Goal: Task Accomplishment & Management: Manage account settings

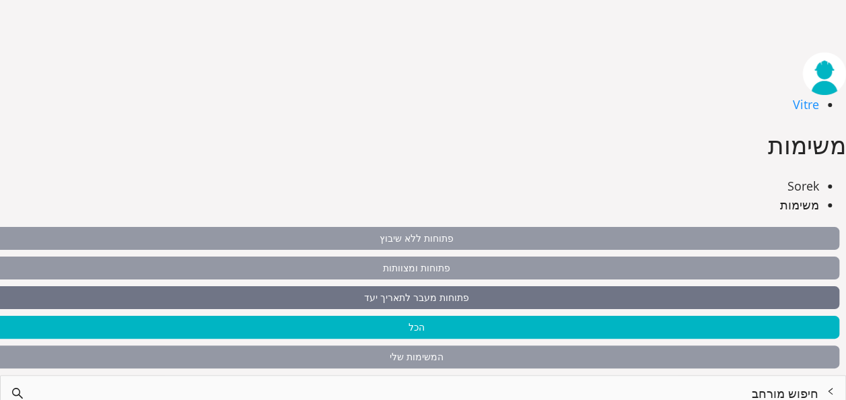
click at [457, 286] on span "פתוחות מעבר לתאריך יעד" at bounding box center [416, 297] width 846 height 23
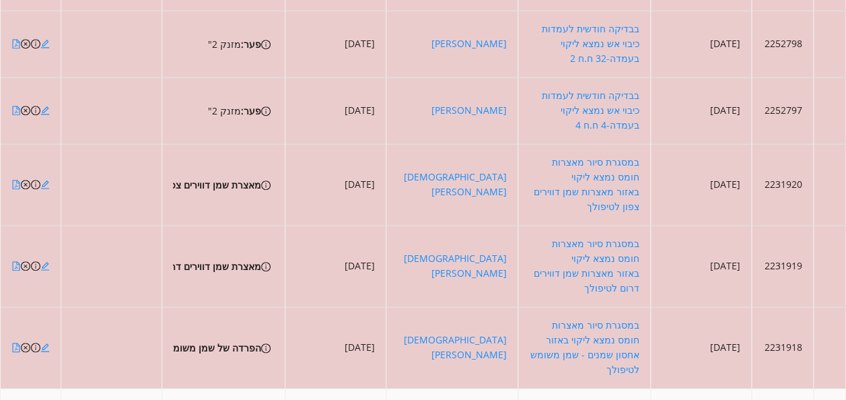
scroll to position [673, 0]
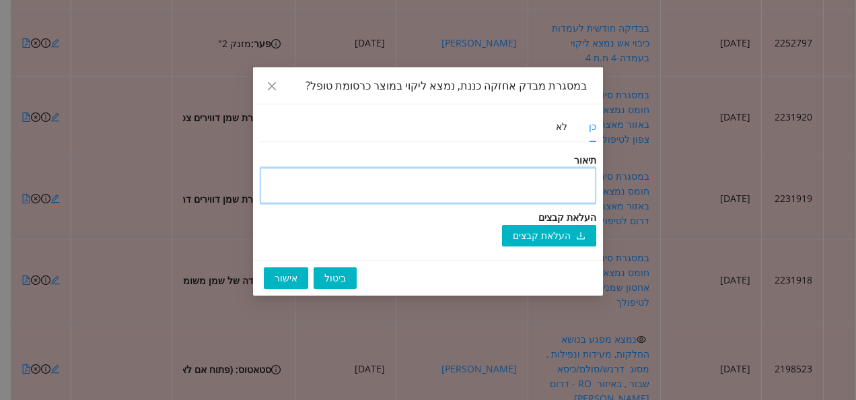
click at [525, 168] on textarea at bounding box center [428, 186] width 337 height 36
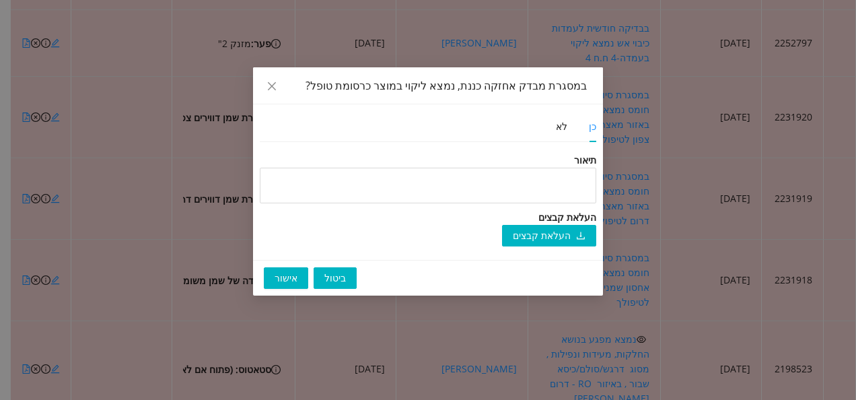
click at [292, 283] on span "אישור" at bounding box center [286, 278] width 23 height 15
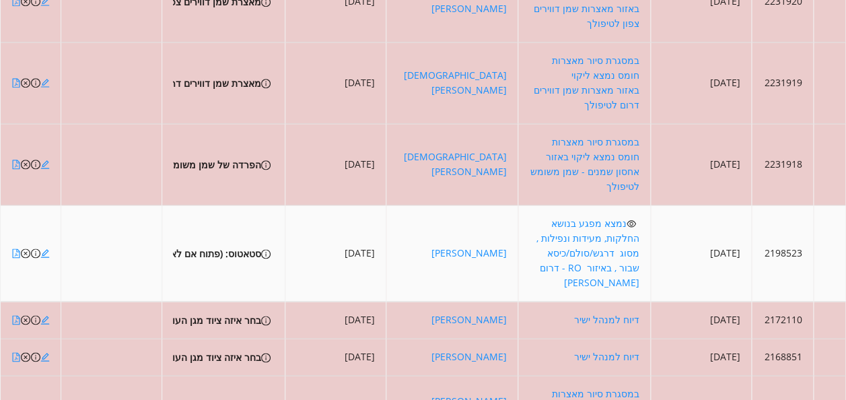
scroll to position [808, 0]
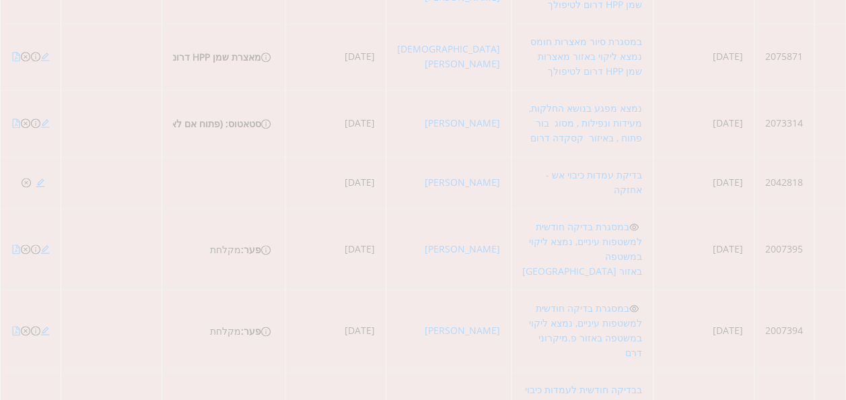
scroll to position [170, 0]
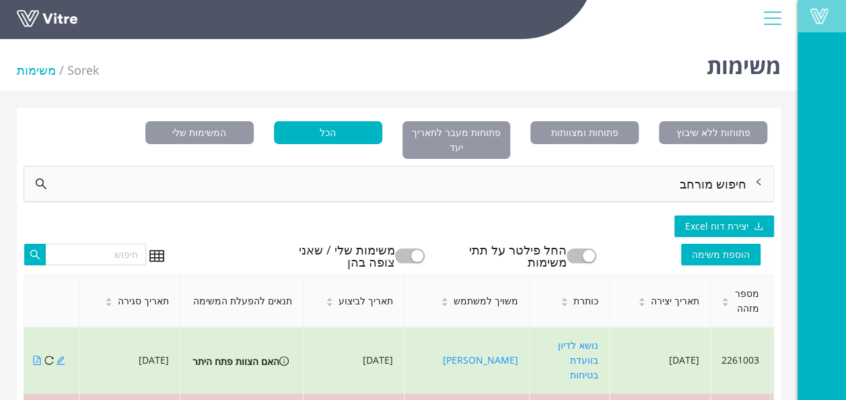
click at [809, 24] on span at bounding box center [820, 16] width 34 height 16
